Goal: Transaction & Acquisition: Purchase product/service

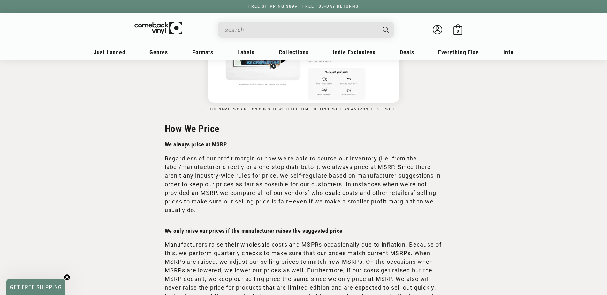
scroll to position [731, 0]
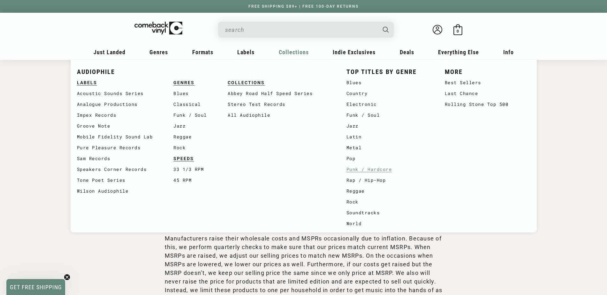
click at [370, 171] on link "Punk / Hardcore" at bounding box center [390, 169] width 86 height 11
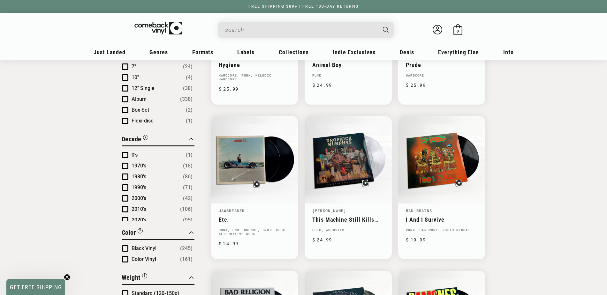
scroll to position [321, 0]
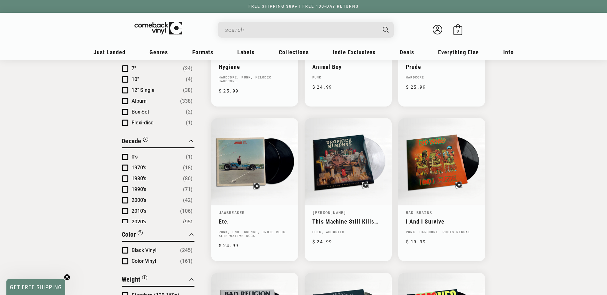
click at [123, 178] on span "Product filter" at bounding box center [125, 179] width 6 height 6
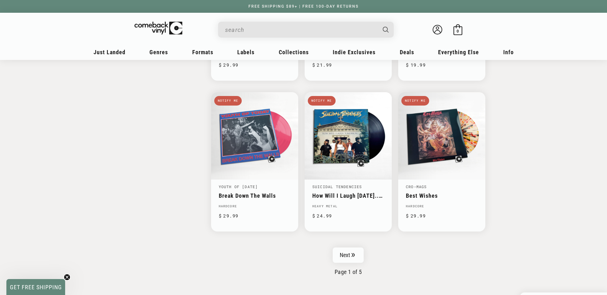
scroll to position [956, 0]
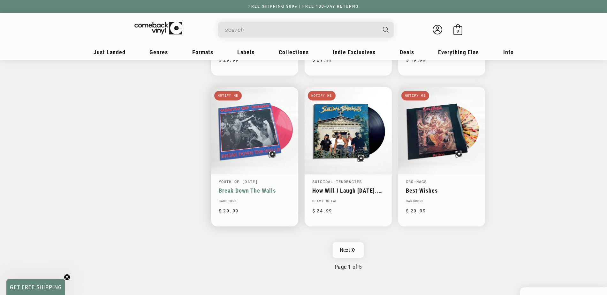
click at [268, 187] on link "Break Down The Walls" at bounding box center [255, 190] width 72 height 7
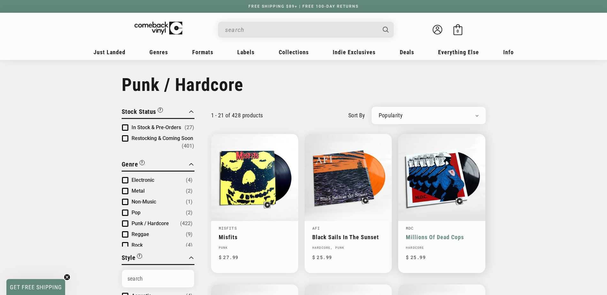
click at [435, 234] on link "Millions Of Dead Cops" at bounding box center [442, 237] width 72 height 7
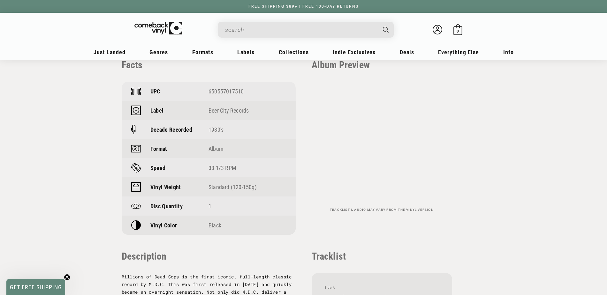
scroll to position [458, 0]
